Goal: Transaction & Acquisition: Purchase product/service

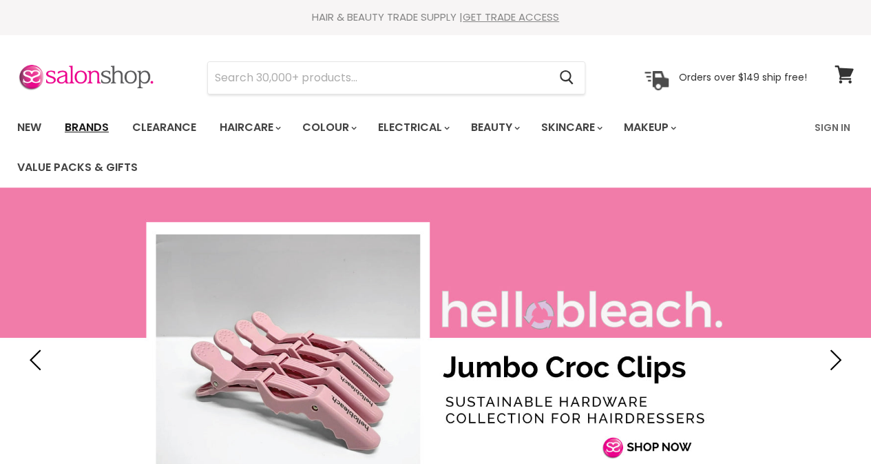
click at [83, 124] on link "Brands" at bounding box center [86, 127] width 65 height 29
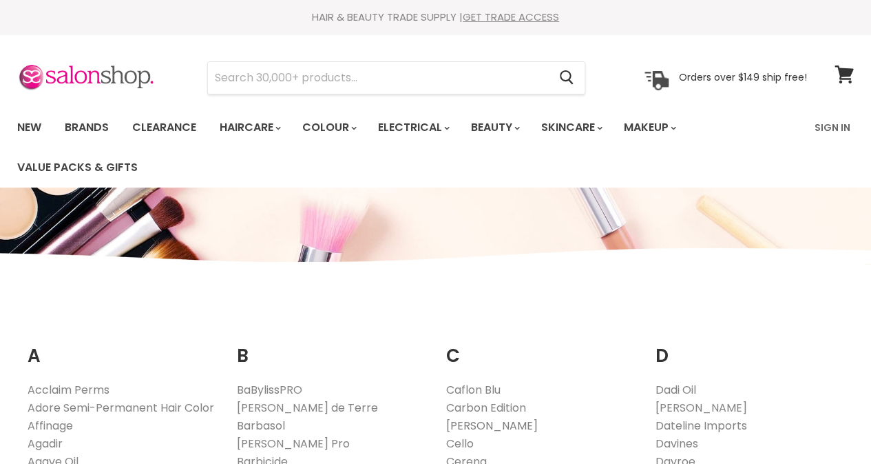
click at [467, 426] on link "[PERSON_NAME]" at bounding box center [492, 425] width 92 height 16
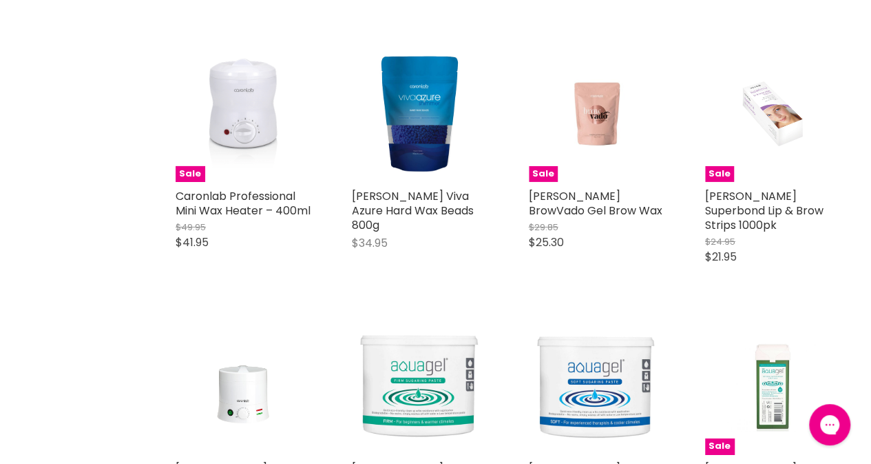
scroll to position [2176, 0]
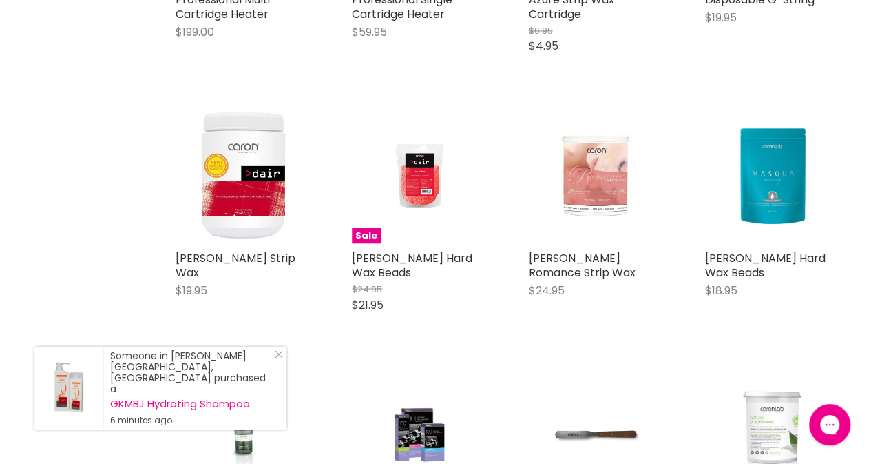
scroll to position [3754, 0]
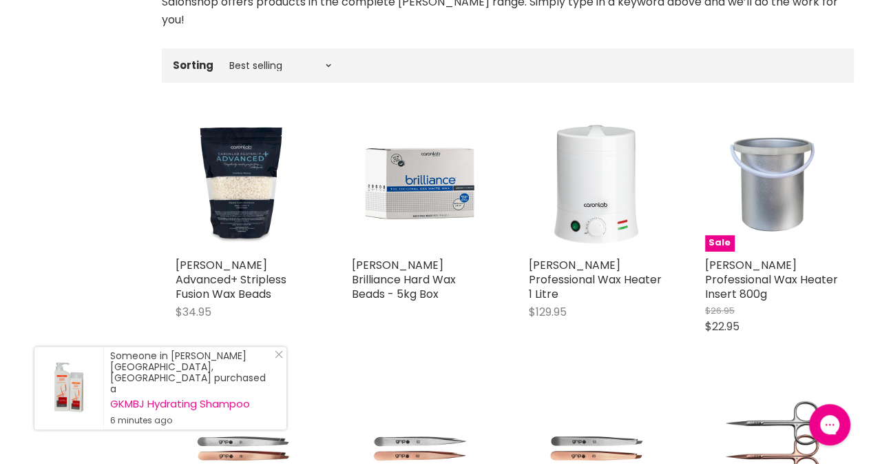
scroll to position [0, 0]
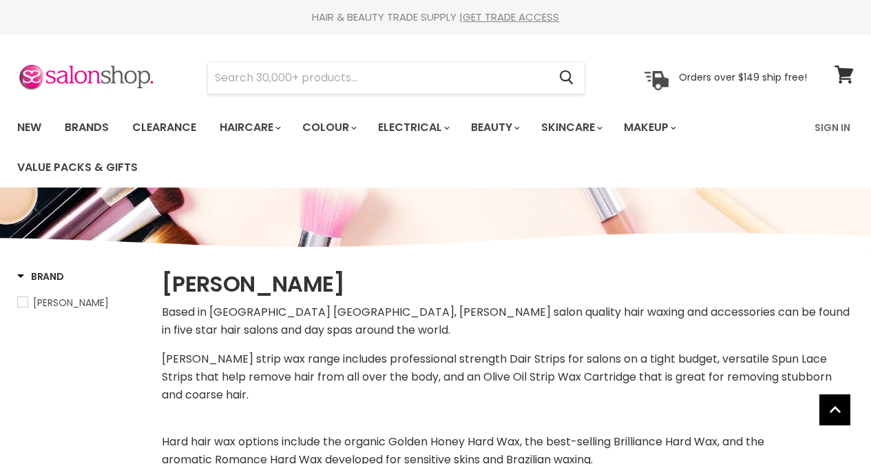
scroll to position [428, 0]
